Goal: Transaction & Acquisition: Purchase product/service

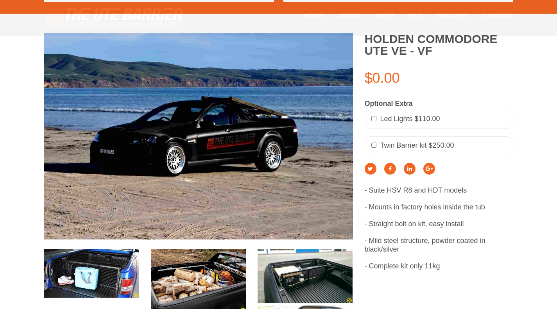
scroll to position [274, 0]
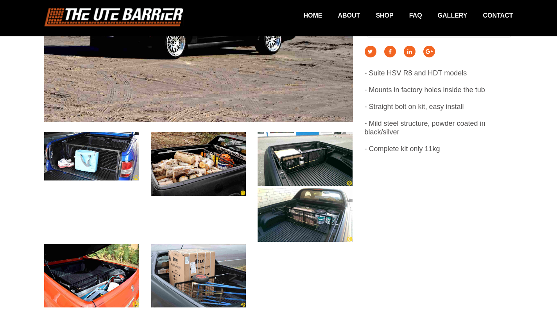
click at [88, 149] on img at bounding box center [91, 156] width 95 height 49
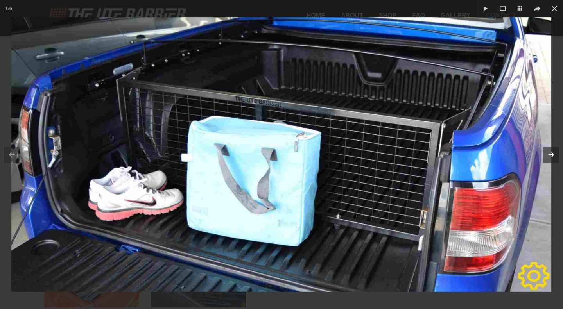
click at [553, 158] on icon at bounding box center [551, 155] width 10 height 10
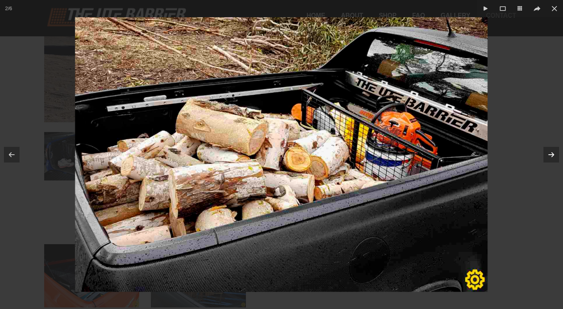
click at [553, 158] on icon at bounding box center [551, 155] width 10 height 10
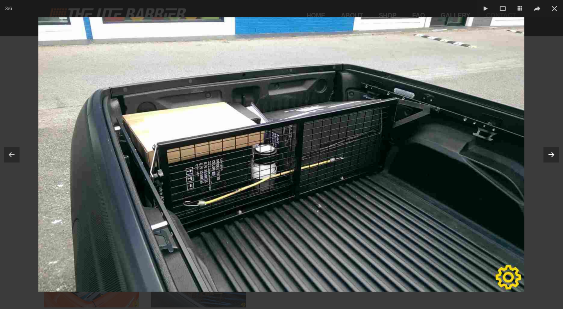
click at [551, 155] on icon at bounding box center [551, 155] width 5 height 4
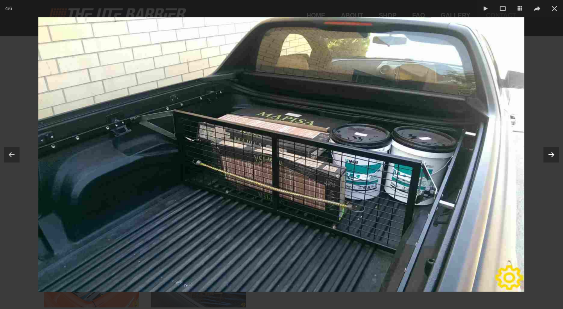
click at [551, 155] on icon at bounding box center [551, 155] width 5 height 4
